Goal: Check status: Check status

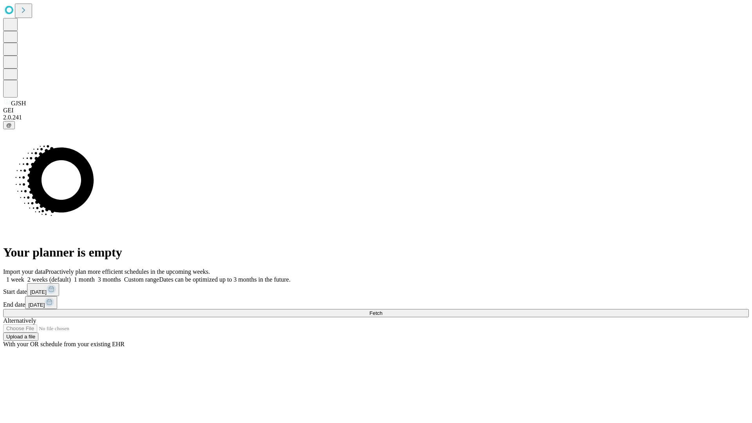
click at [382, 310] on span "Fetch" at bounding box center [376, 313] width 13 height 6
